Goal: Task Accomplishment & Management: Contribute content

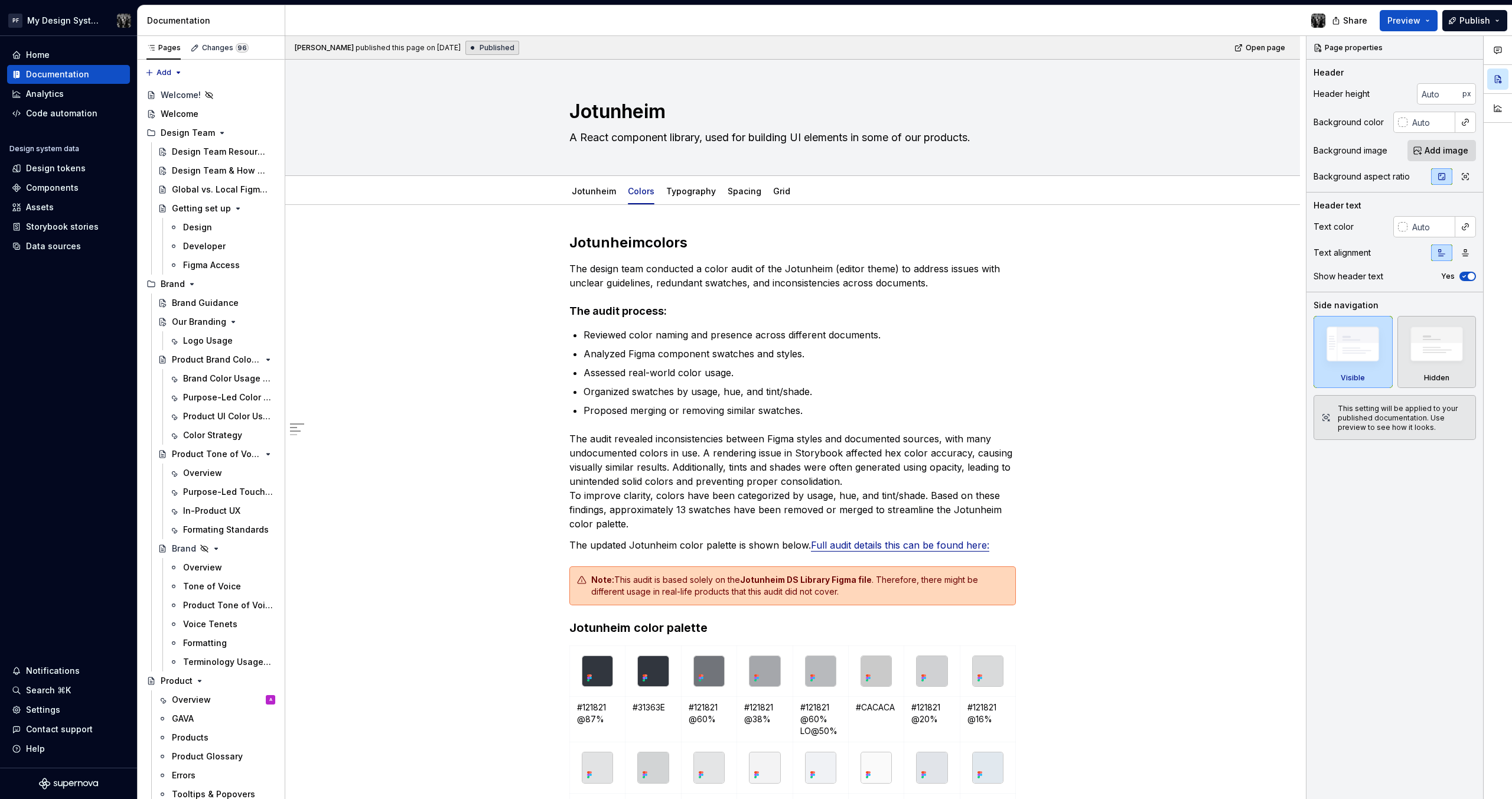
scroll to position [1064, 0]
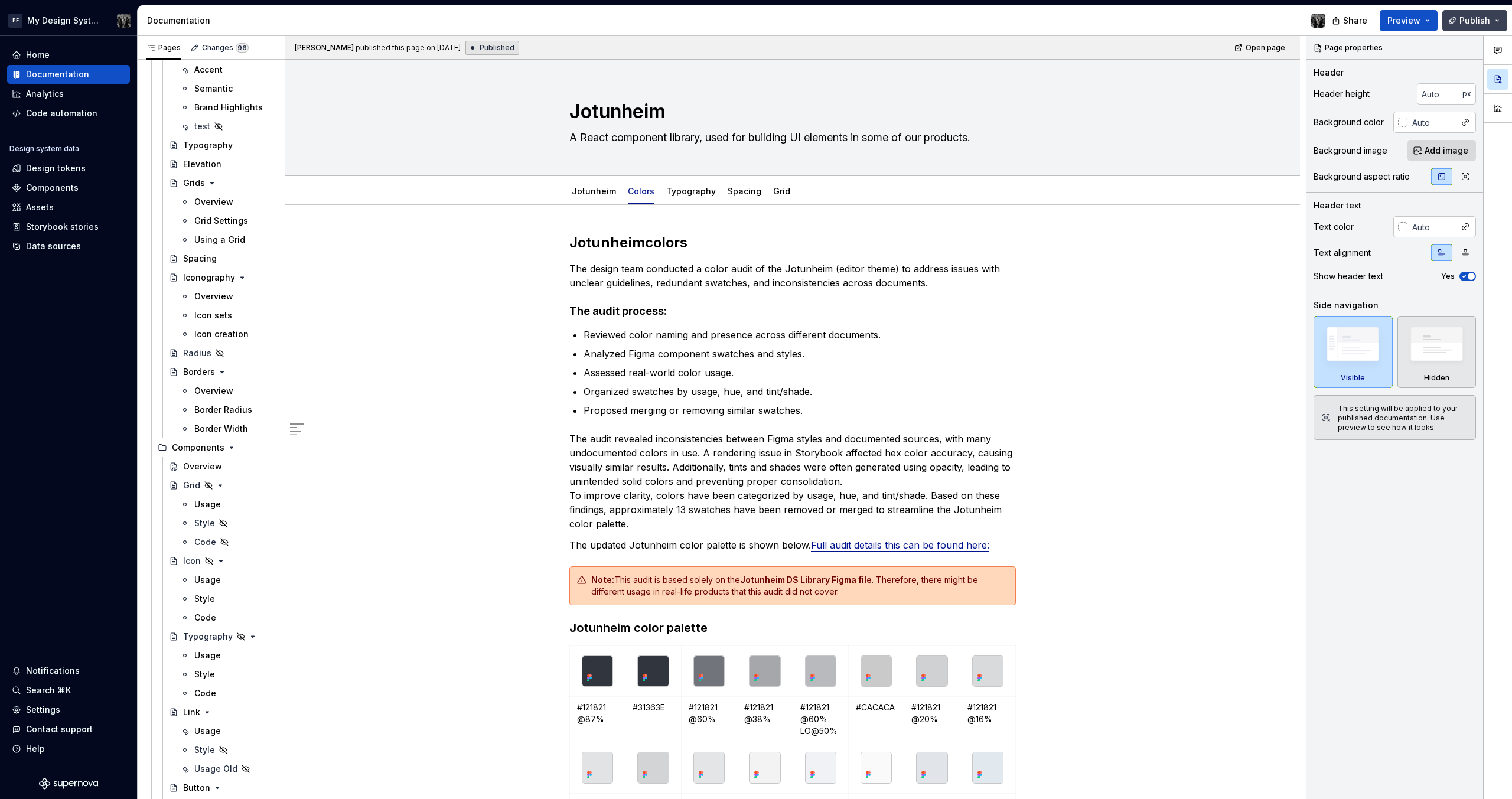
click at [1502, 22] on button "Publish" at bounding box center [1474, 20] width 65 height 21
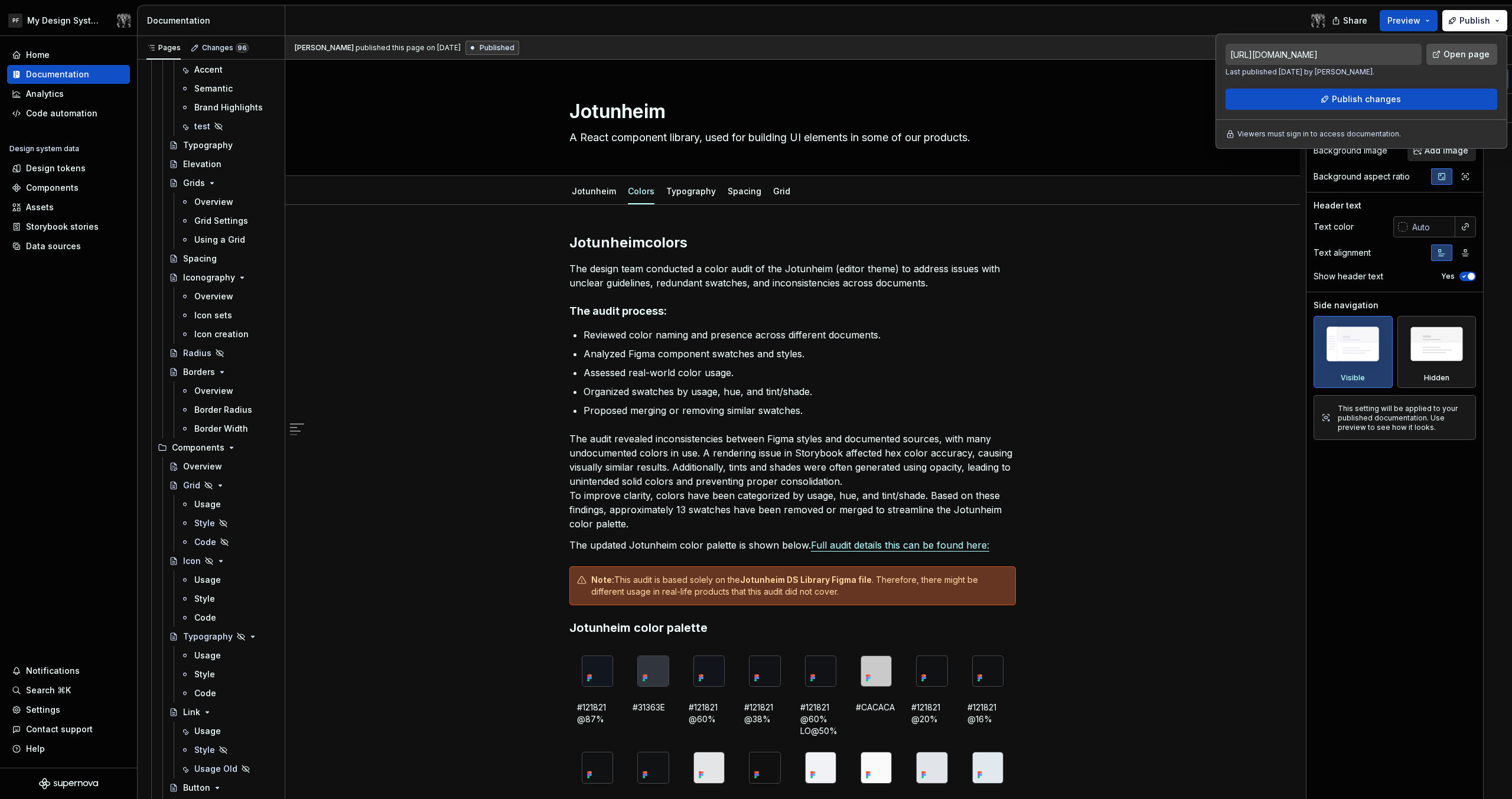
click at [1460, 56] on span "Open page" at bounding box center [1466, 54] width 46 height 12
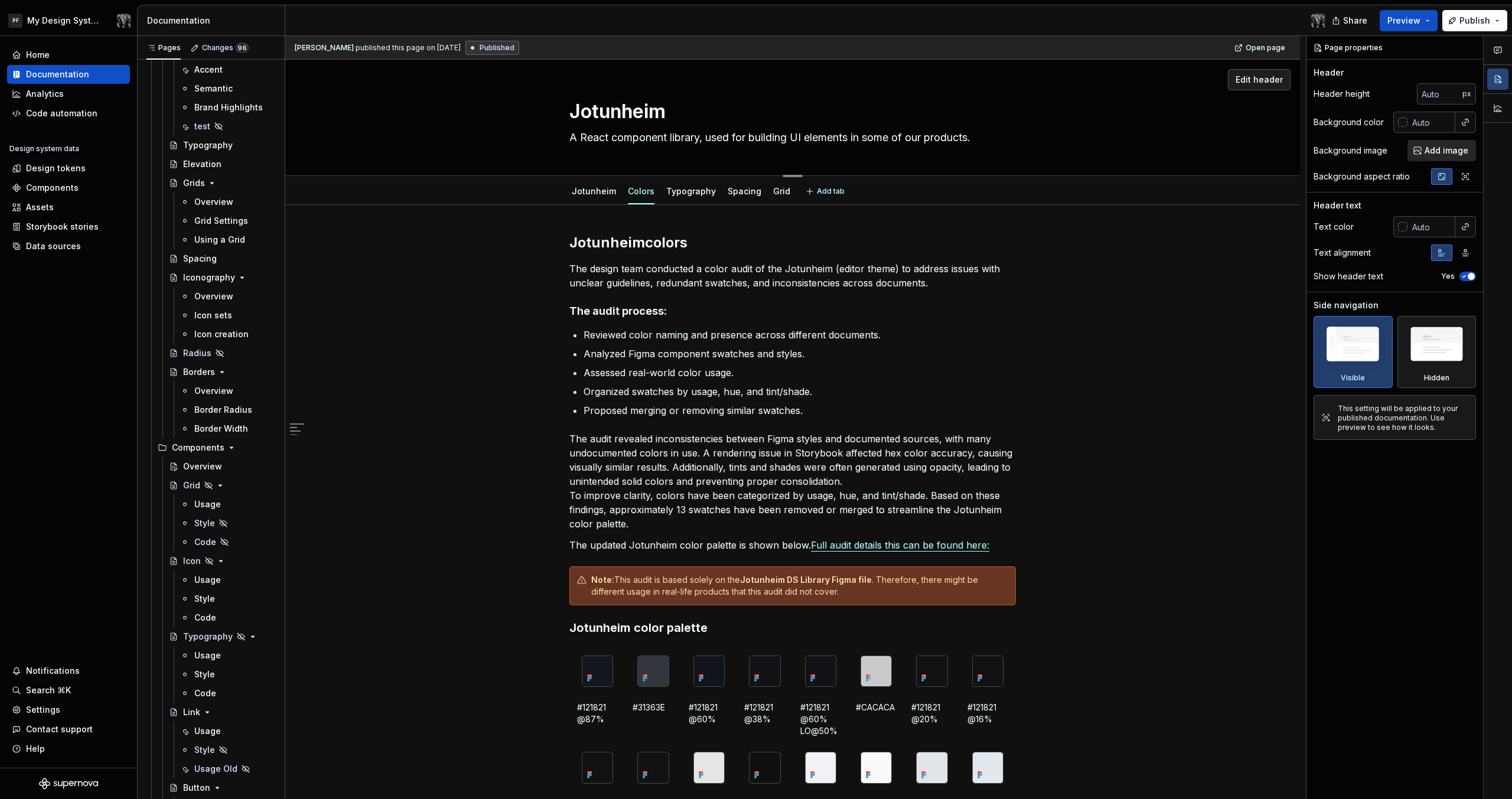
click at [1181, 92] on div "Jotunheim A React component library, used for building UI elements in some of o…" at bounding box center [792, 118] width 920 height 116
click at [1244, 22] on div at bounding box center [809, 20] width 1049 height 31
click at [1496, 24] on button "Publish" at bounding box center [1474, 20] width 65 height 21
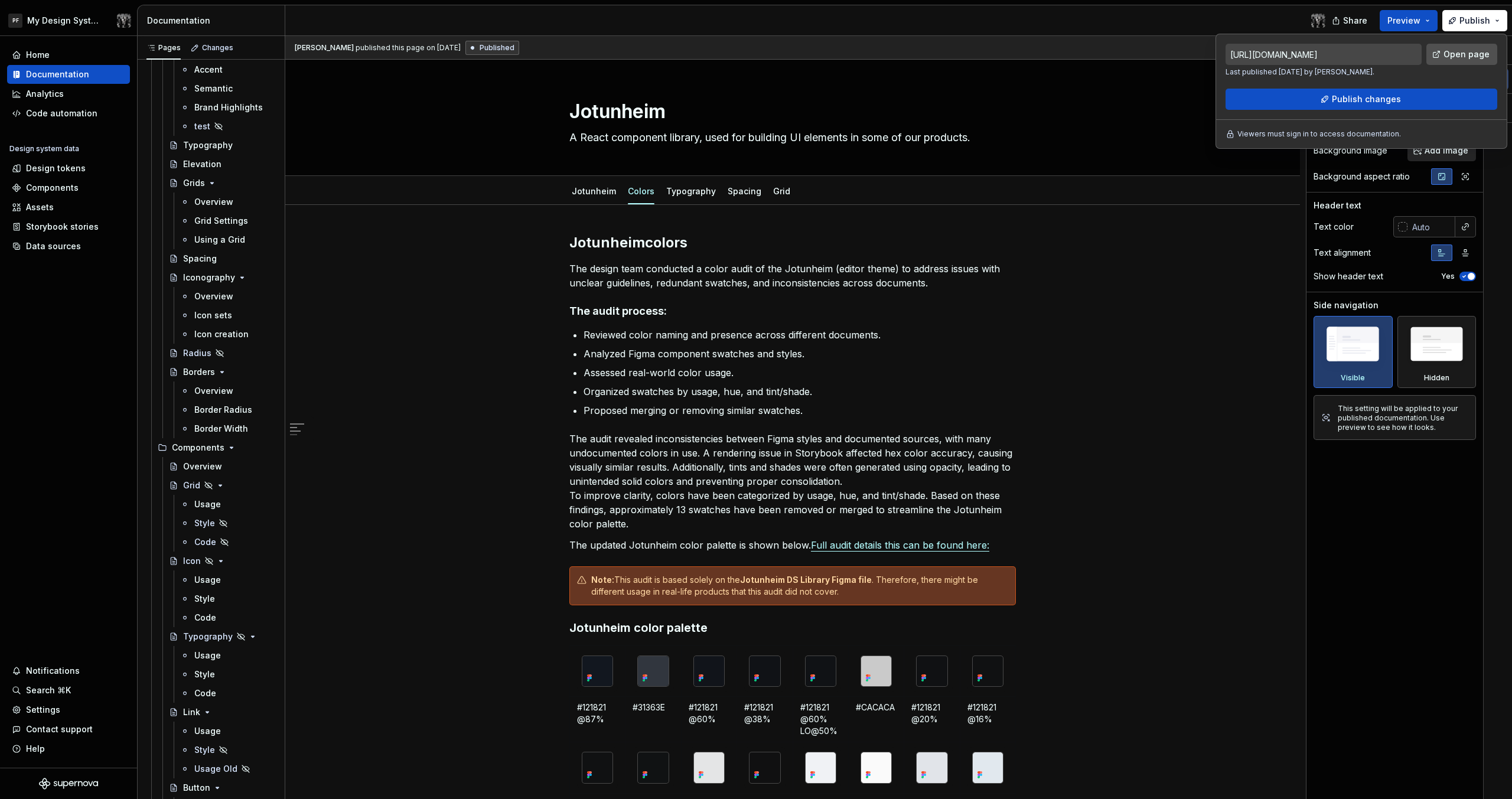
click at [1467, 54] on span "Open page" at bounding box center [1466, 54] width 46 height 12
type textarea "*"
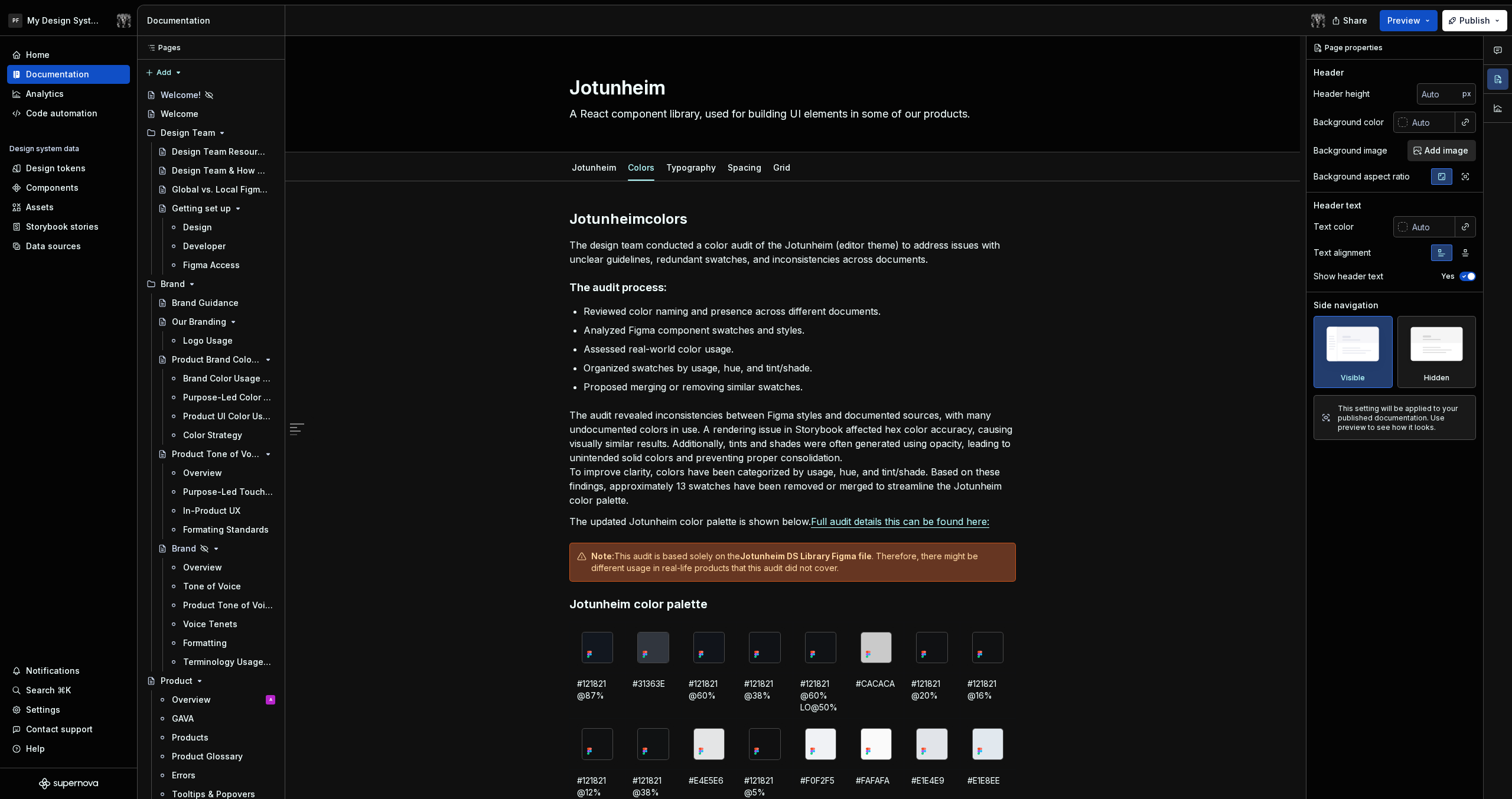
click at [1478, 25] on span "Publish" at bounding box center [1474, 21] width 31 height 12
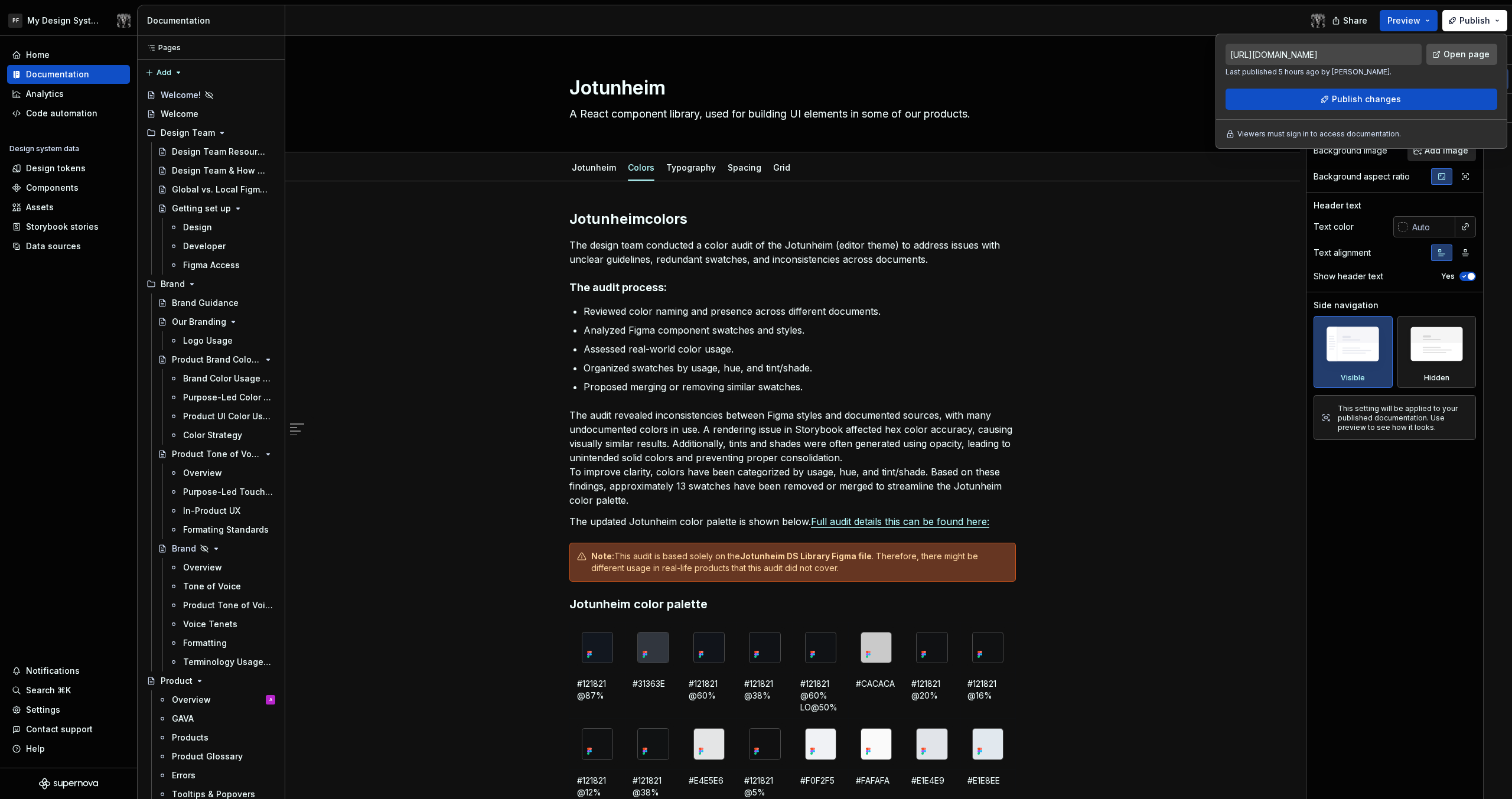
click at [1446, 63] on link "Open page" at bounding box center [1461, 54] width 71 height 21
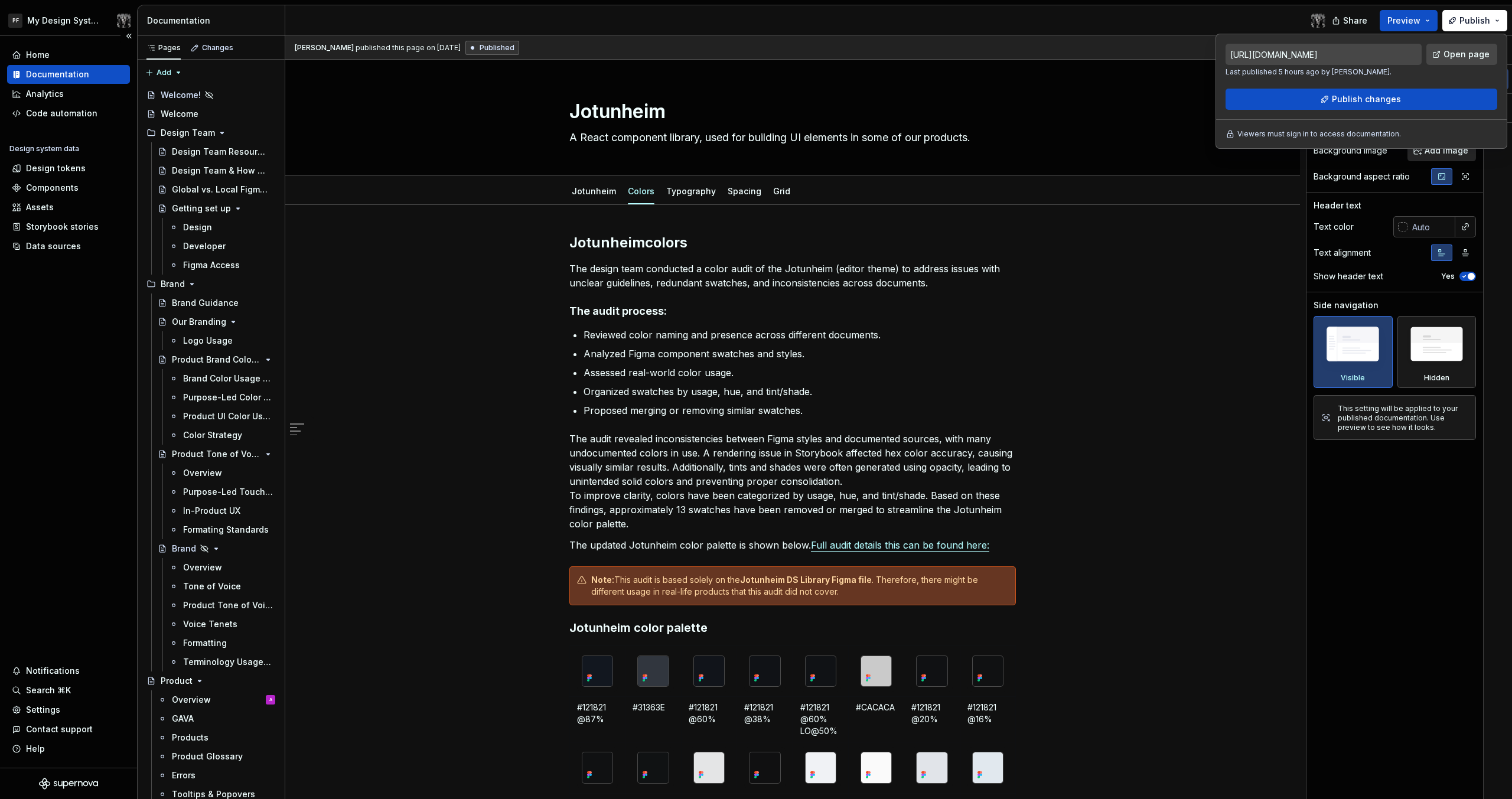
click at [50, 382] on div "Home Documentation Analytics Code automation Design system data Design tokens C…" at bounding box center [68, 401] width 137 height 731
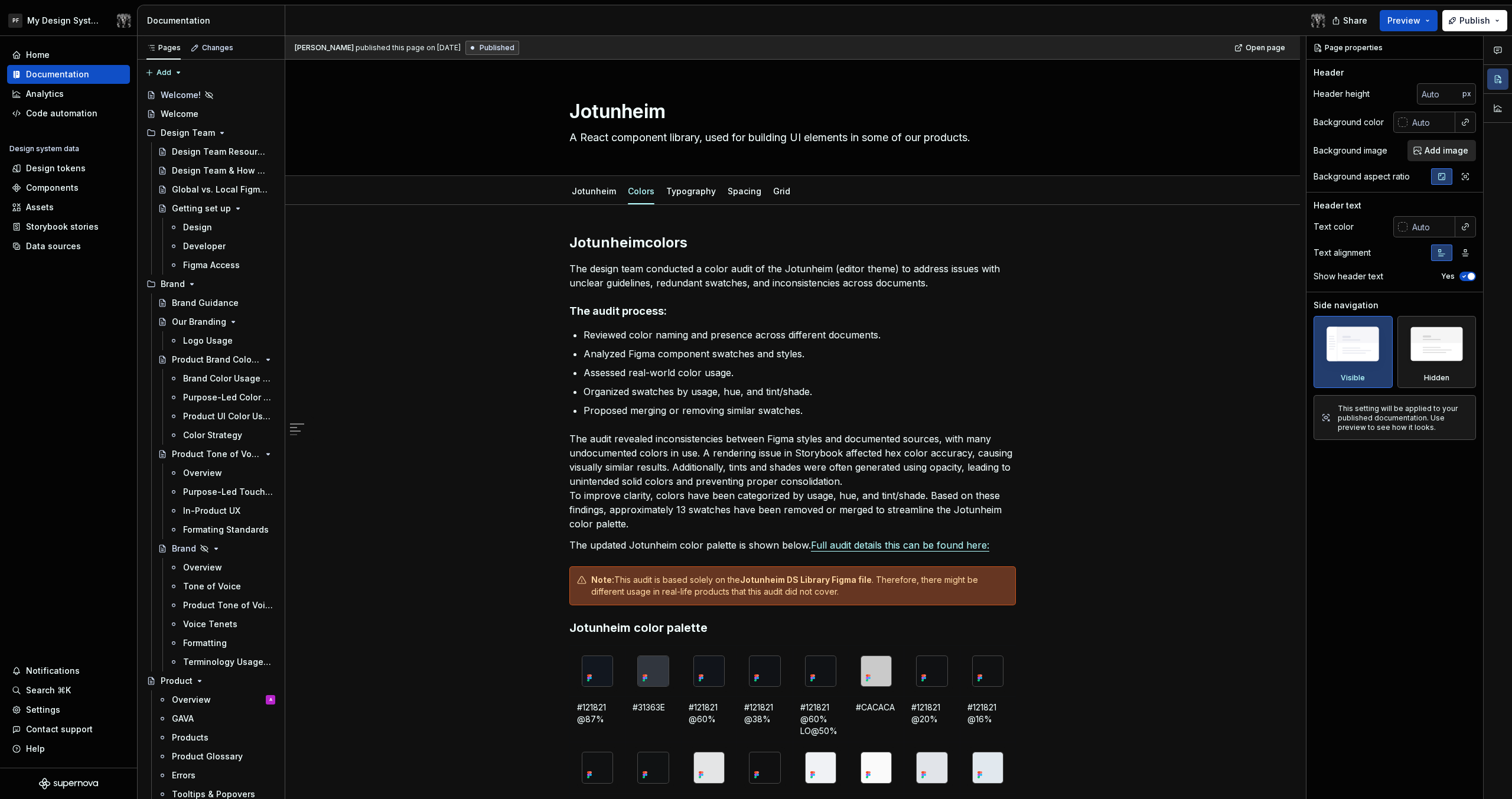
click at [1261, 19] on div at bounding box center [809, 20] width 1049 height 31
click at [115, 430] on div "Home Documentation Analytics Code automation Design system data Design tokens C…" at bounding box center [68, 401] width 137 height 731
click at [205, 50] on div "Changes" at bounding box center [217, 47] width 31 height 9
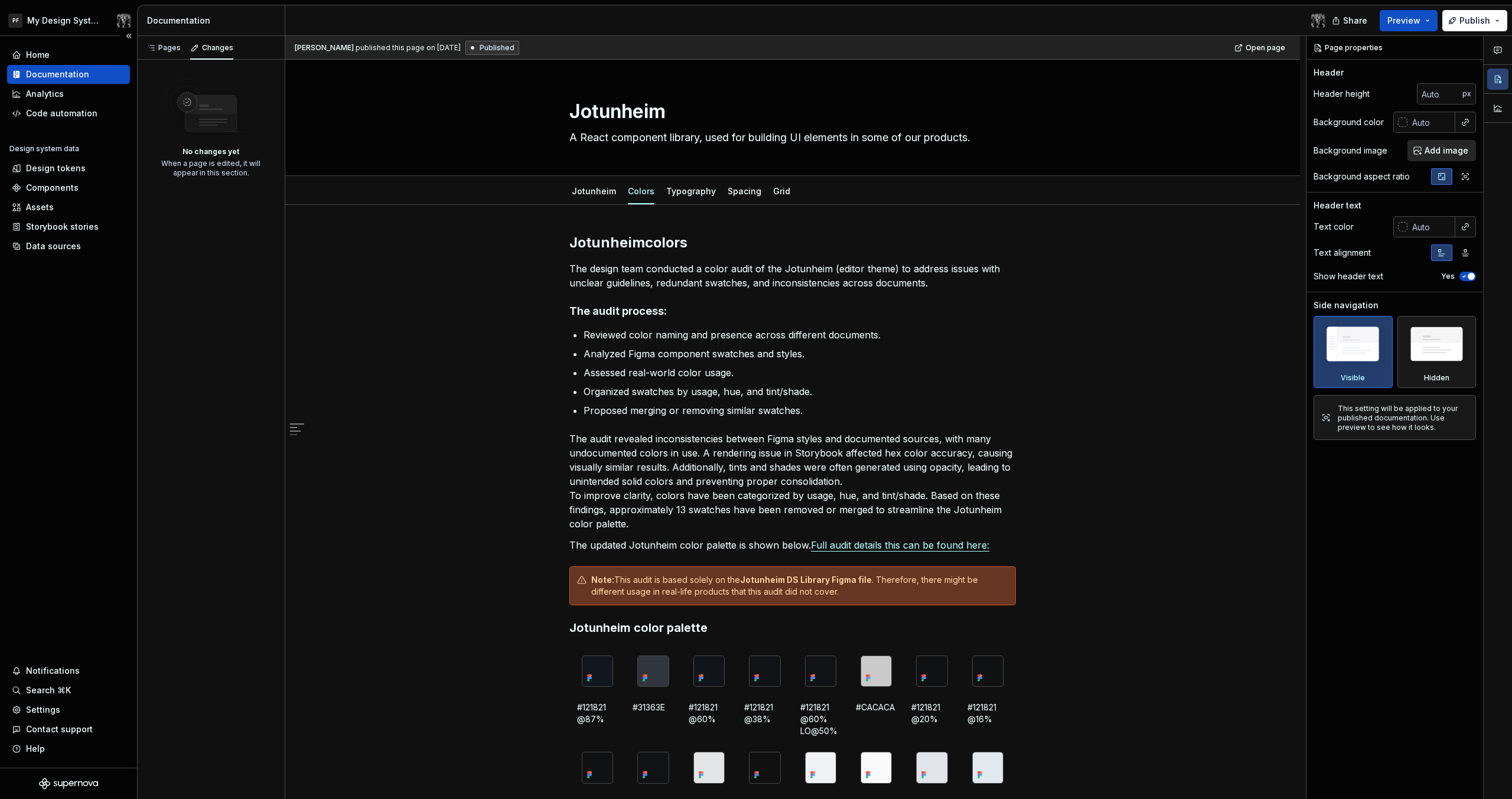
click at [74, 77] on div "Documentation" at bounding box center [57, 75] width 63 height 12
click at [204, 274] on div "Pages Changes Add Accessibility guide for tree Page tree. Navigate the tree wit…" at bounding box center [211, 417] width 148 height 763
type textarea "*"
